Goal: Task Accomplishment & Management: Complete application form

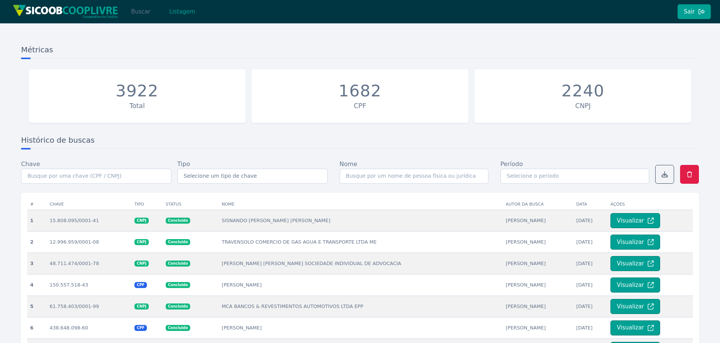
click at [141, 12] on button "Buscar" at bounding box center [141, 11] width 32 height 15
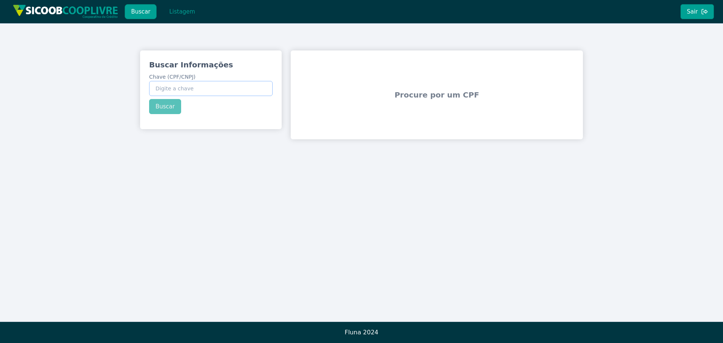
click at [188, 88] on input "Chave (CPF/CNPJ)" at bounding box center [211, 88] width 124 height 15
paste input "56.425.753/0001-01"
type input "56.425.753/0001-01"
click at [167, 112] on button "Buscar" at bounding box center [165, 106] width 32 height 15
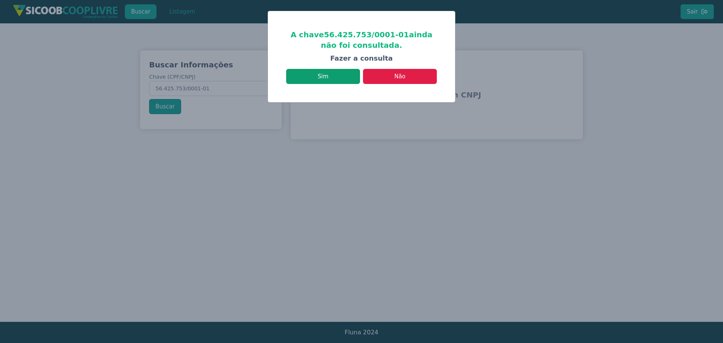
click at [342, 79] on button "Sim" at bounding box center [323, 76] width 74 height 15
click at [331, 80] on button "Sim" at bounding box center [323, 76] width 74 height 15
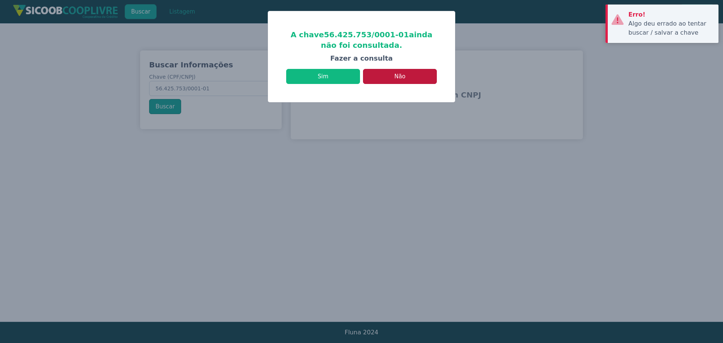
click at [398, 80] on button "Não" at bounding box center [400, 76] width 74 height 15
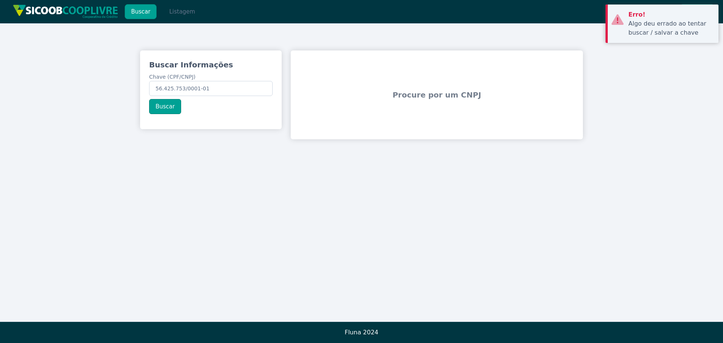
click at [179, 11] on button "Listagem" at bounding box center [182, 11] width 39 height 15
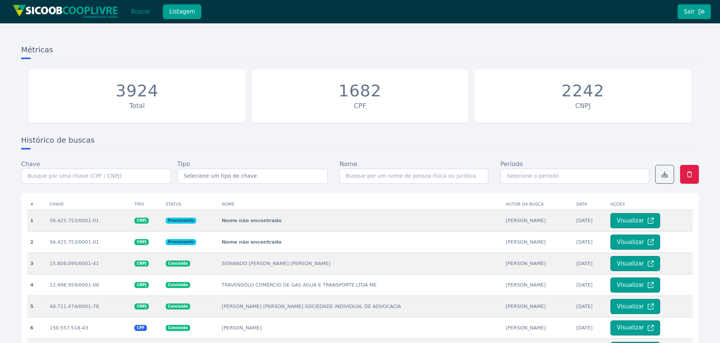
click at [179, 12] on button "Listagem" at bounding box center [182, 11] width 39 height 15
click at [184, 12] on button "Listagem" at bounding box center [182, 11] width 39 height 15
click at [103, 0] on div at bounding box center [65, 11] width 113 height 23
click at [145, 14] on button "Buscar" at bounding box center [141, 11] width 32 height 15
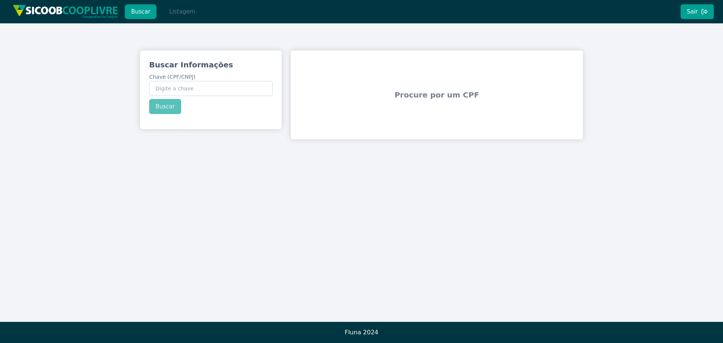
click at [167, 11] on button "Listagem" at bounding box center [182, 11] width 39 height 15
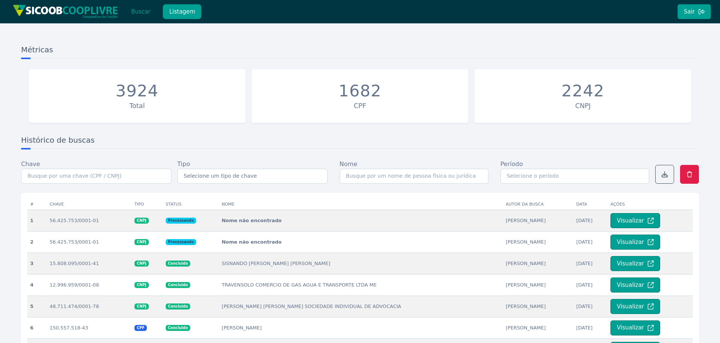
click at [177, 13] on button "Listagem" at bounding box center [182, 11] width 39 height 15
